Goal: Task Accomplishment & Management: Manage account settings

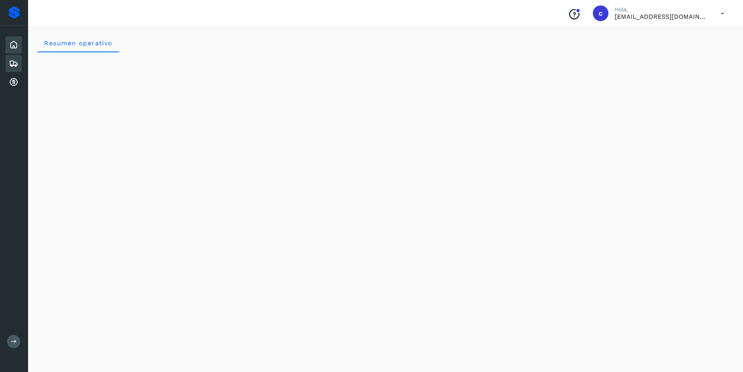
click at [15, 60] on icon at bounding box center [13, 63] width 9 height 9
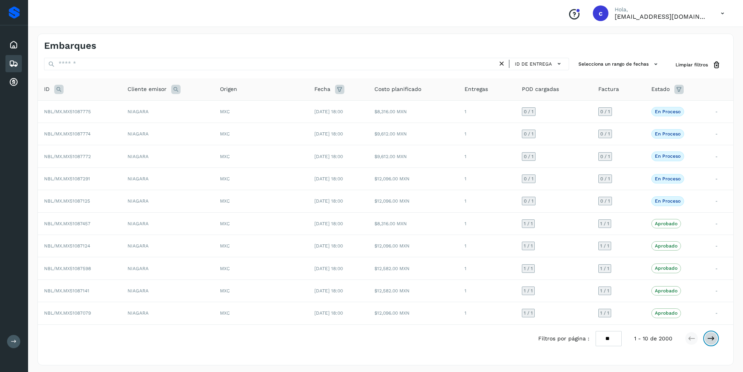
click at [708, 340] on icon at bounding box center [712, 338] width 8 height 8
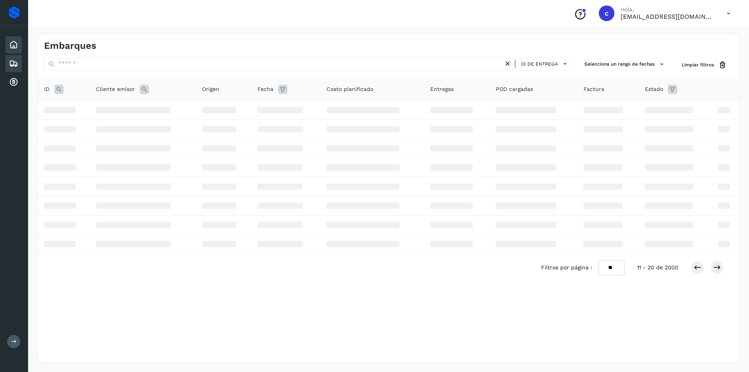
click at [8, 43] on div "Inicio" at bounding box center [13, 44] width 16 height 17
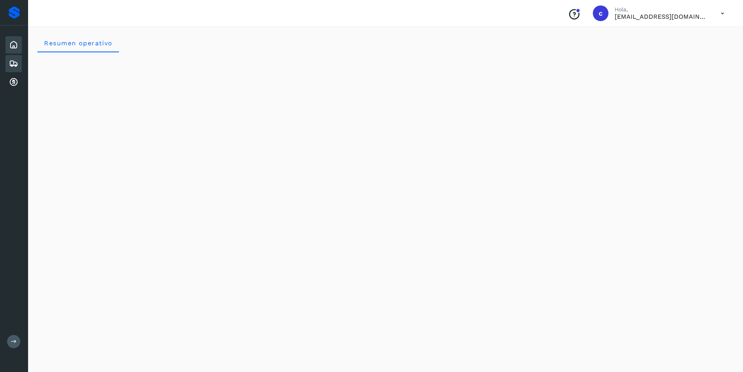
click at [13, 59] on icon at bounding box center [13, 63] width 9 height 9
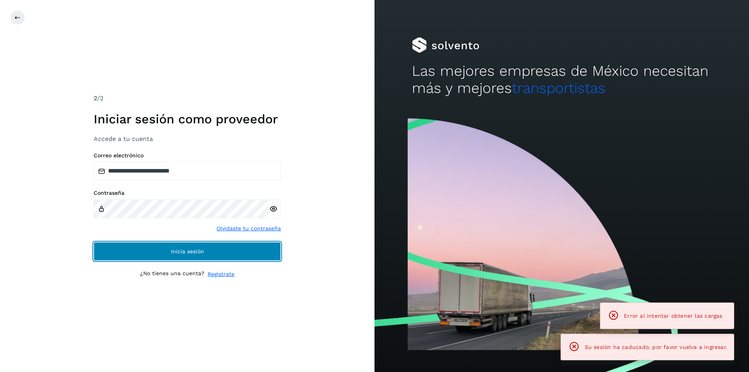
click at [197, 247] on button "Inicia sesión" at bounding box center [187, 251] width 187 height 19
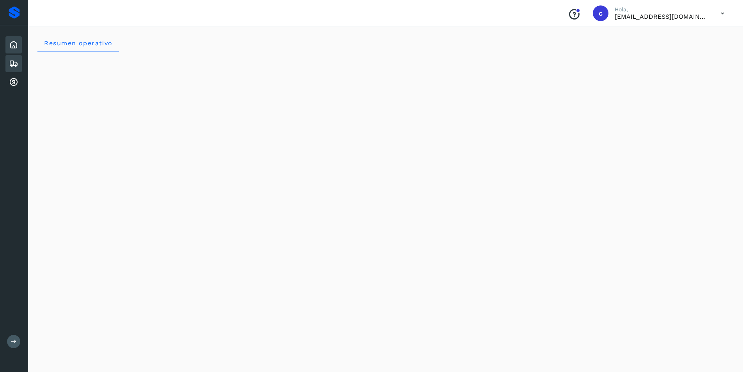
click at [8, 63] on div "Embarques" at bounding box center [13, 63] width 16 height 17
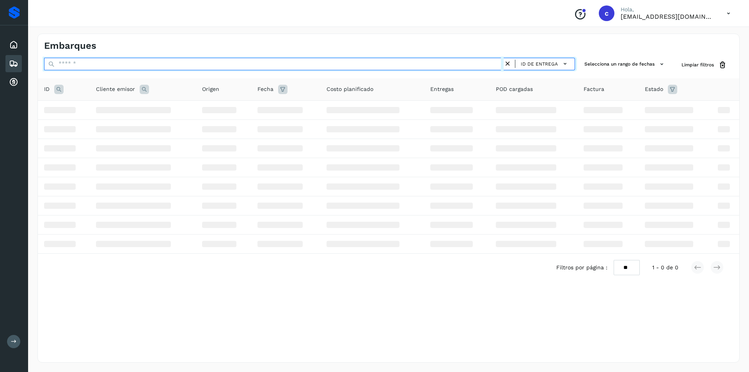
click at [351, 66] on input "text" at bounding box center [274, 64] width 460 height 12
type input "*"
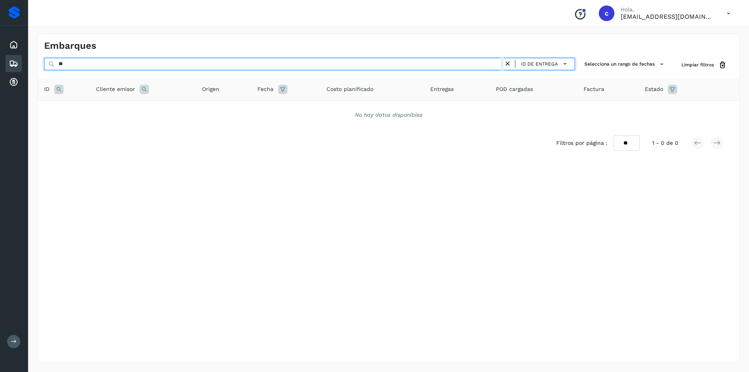
type input "*"
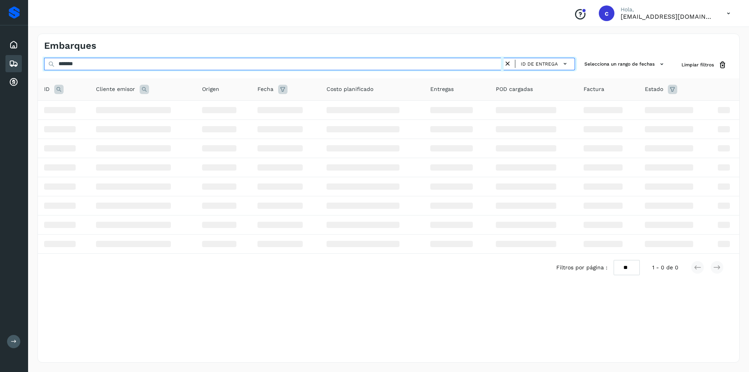
type input "********"
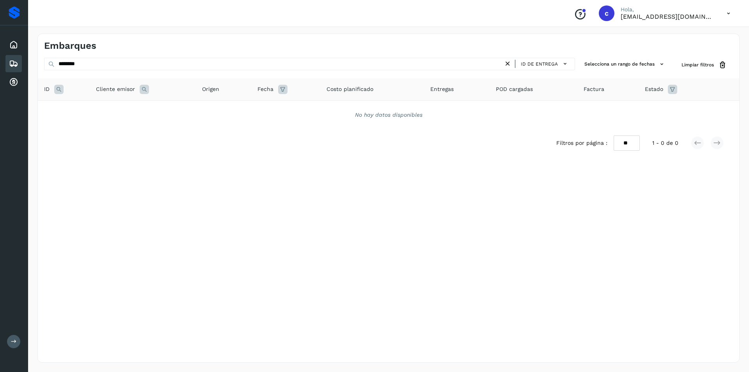
click at [511, 62] on icon at bounding box center [508, 64] width 8 height 8
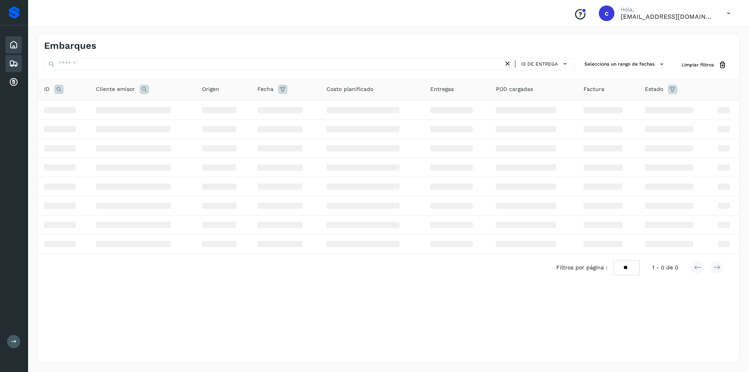
click at [13, 41] on icon at bounding box center [13, 44] width 9 height 9
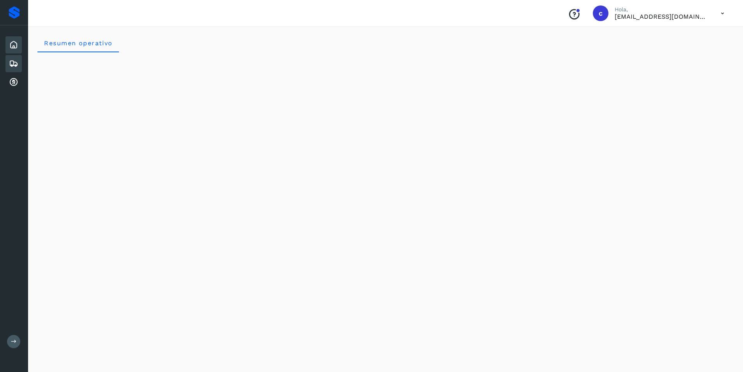
click at [11, 58] on div "Embarques" at bounding box center [13, 63] width 16 height 17
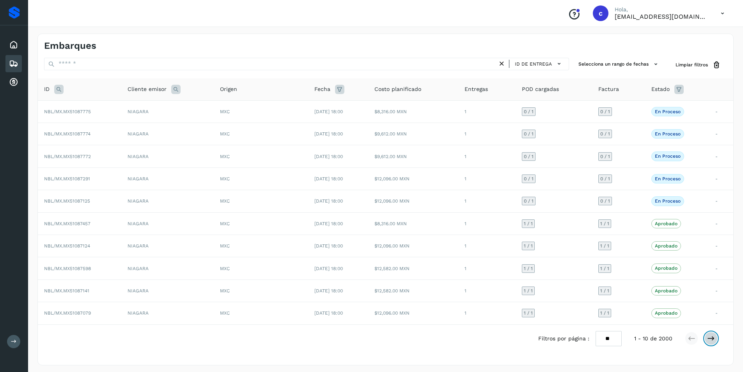
click at [709, 341] on icon at bounding box center [712, 338] width 8 height 8
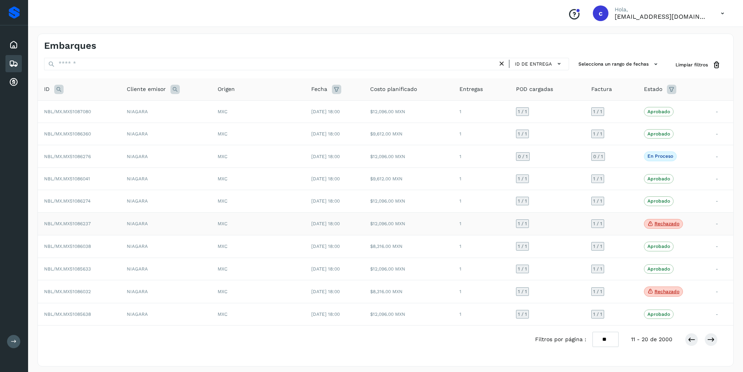
click at [674, 222] on p "Rechazado" at bounding box center [667, 223] width 25 height 5
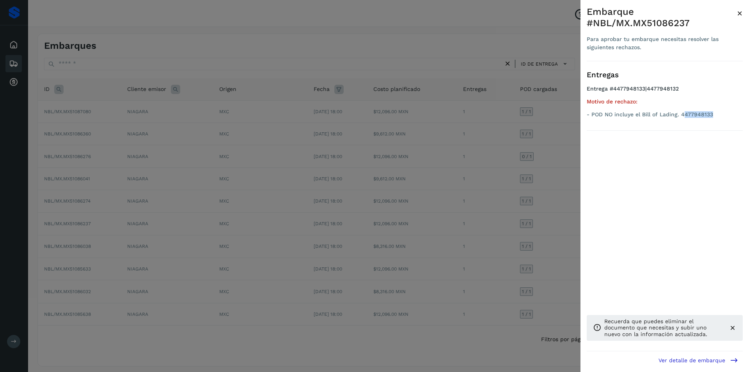
drag, startPoint x: 683, startPoint y: 116, endPoint x: 713, endPoint y: 114, distance: 30.9
click at [713, 114] on p "- POD NO incluye el Bill of Lading. 4477948133" at bounding box center [665, 114] width 156 height 7
drag, startPoint x: 574, startPoint y: 185, endPoint x: 571, endPoint y: 192, distance: 7.5
click at [571, 192] on div at bounding box center [374, 186] width 749 height 372
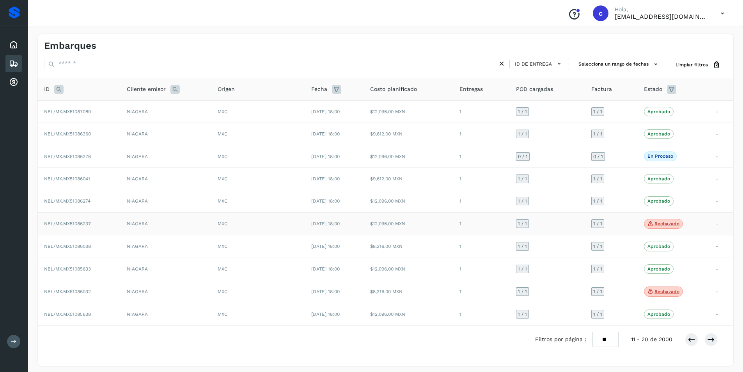
click at [318, 224] on span "[DATE] 18:00" at bounding box center [325, 223] width 28 height 5
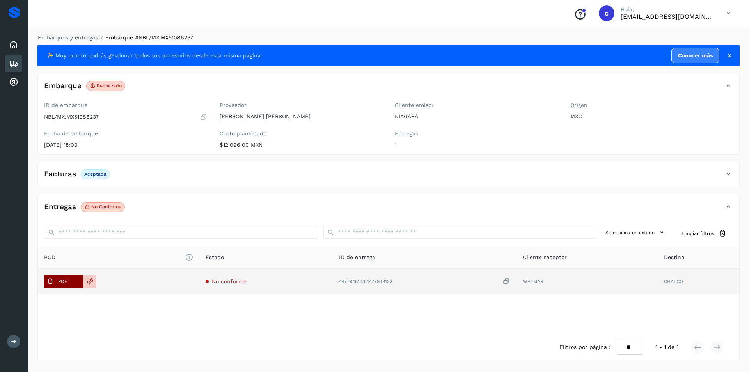
click at [61, 283] on p "PDF" at bounding box center [62, 281] width 9 height 5
